Goal: Task Accomplishment & Management: Use online tool/utility

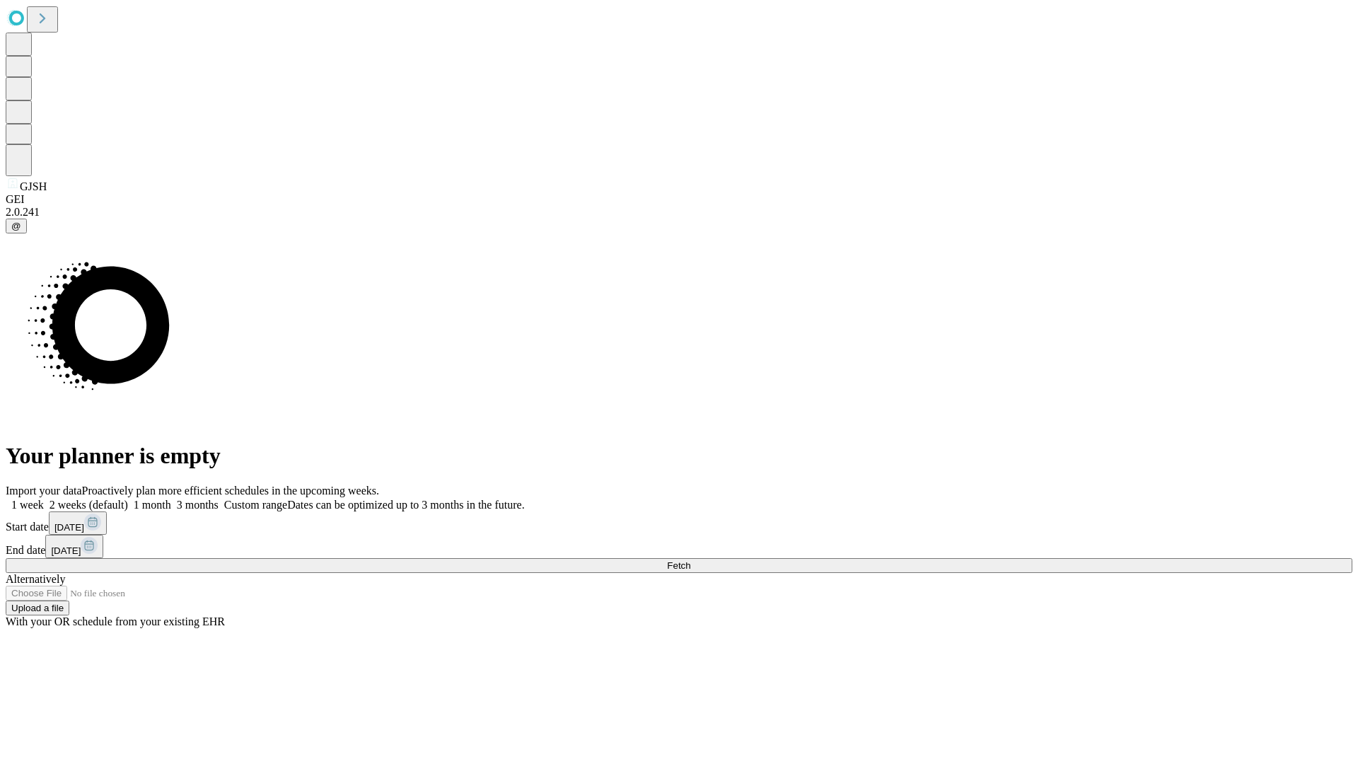
click at [691, 560] on span "Fetch" at bounding box center [678, 565] width 23 height 11
